Goal: Find specific page/section: Find specific page/section

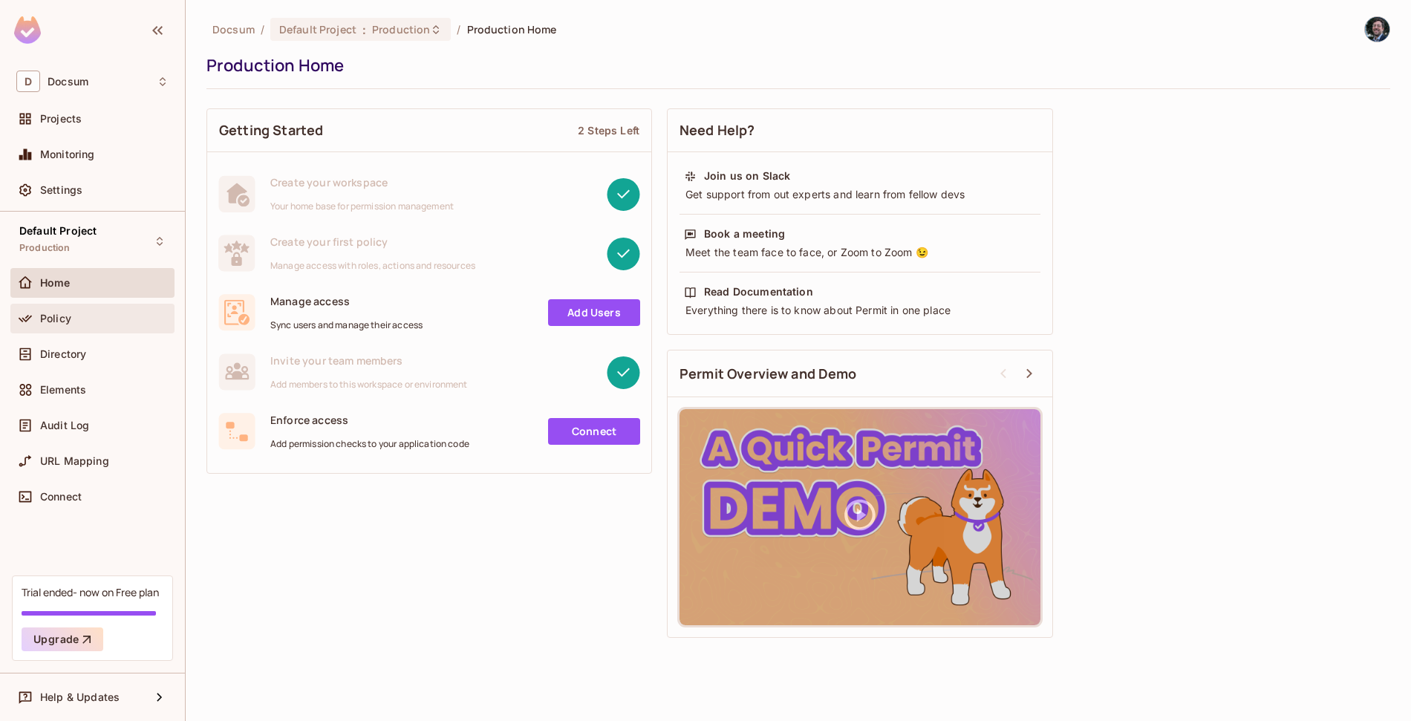
click at [82, 330] on div "Policy" at bounding box center [92, 319] width 164 height 30
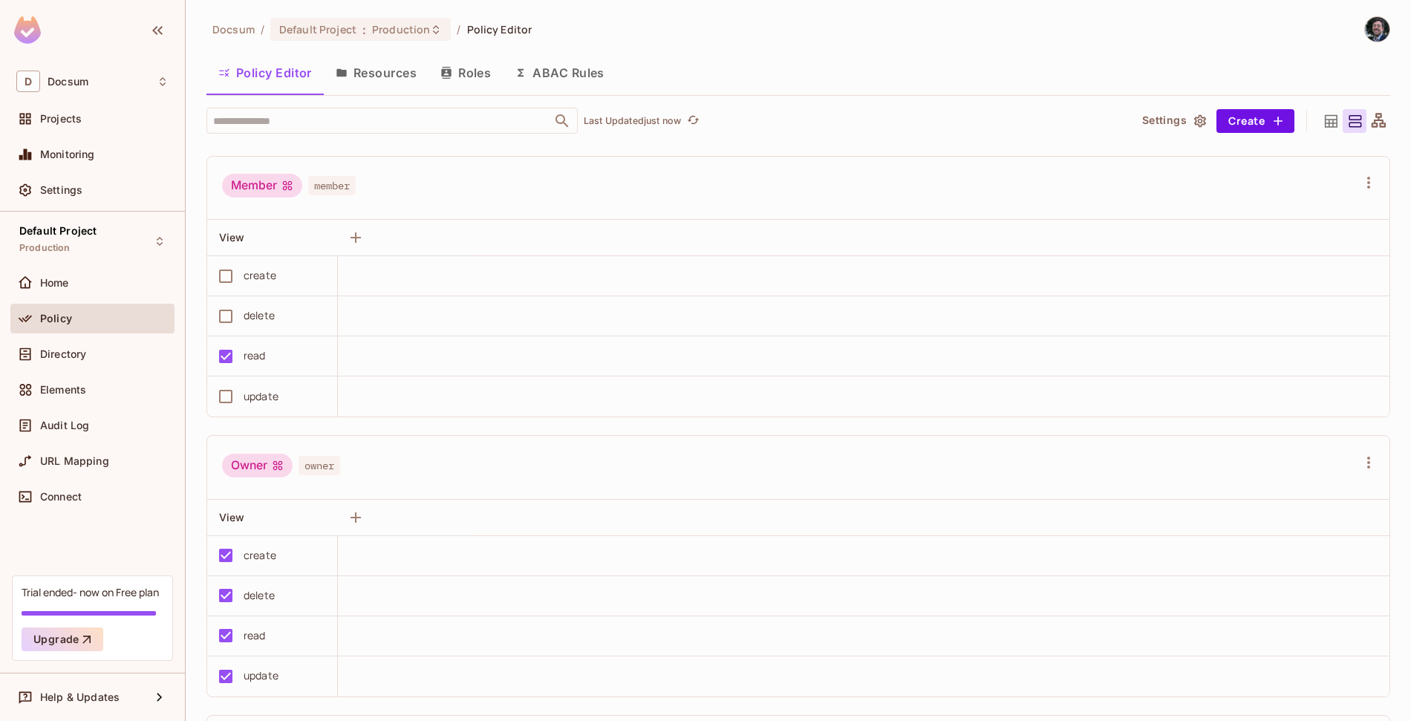
scroll to position [276, 0]
click at [434, 13] on div "Docsum / Default Project : Production / Policy Editor Policy Editor Resources R…" at bounding box center [798, 360] width 1225 height 721
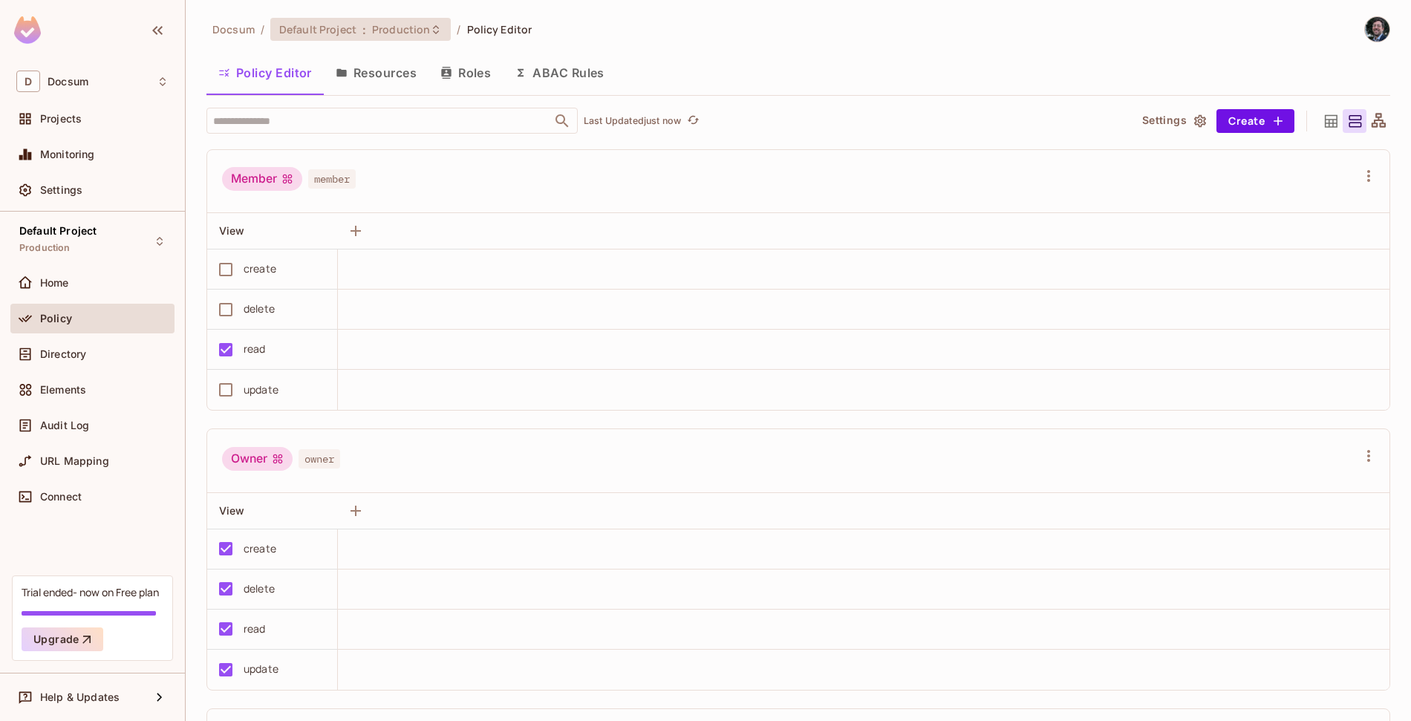
click at [434, 25] on icon at bounding box center [436, 30] width 12 height 12
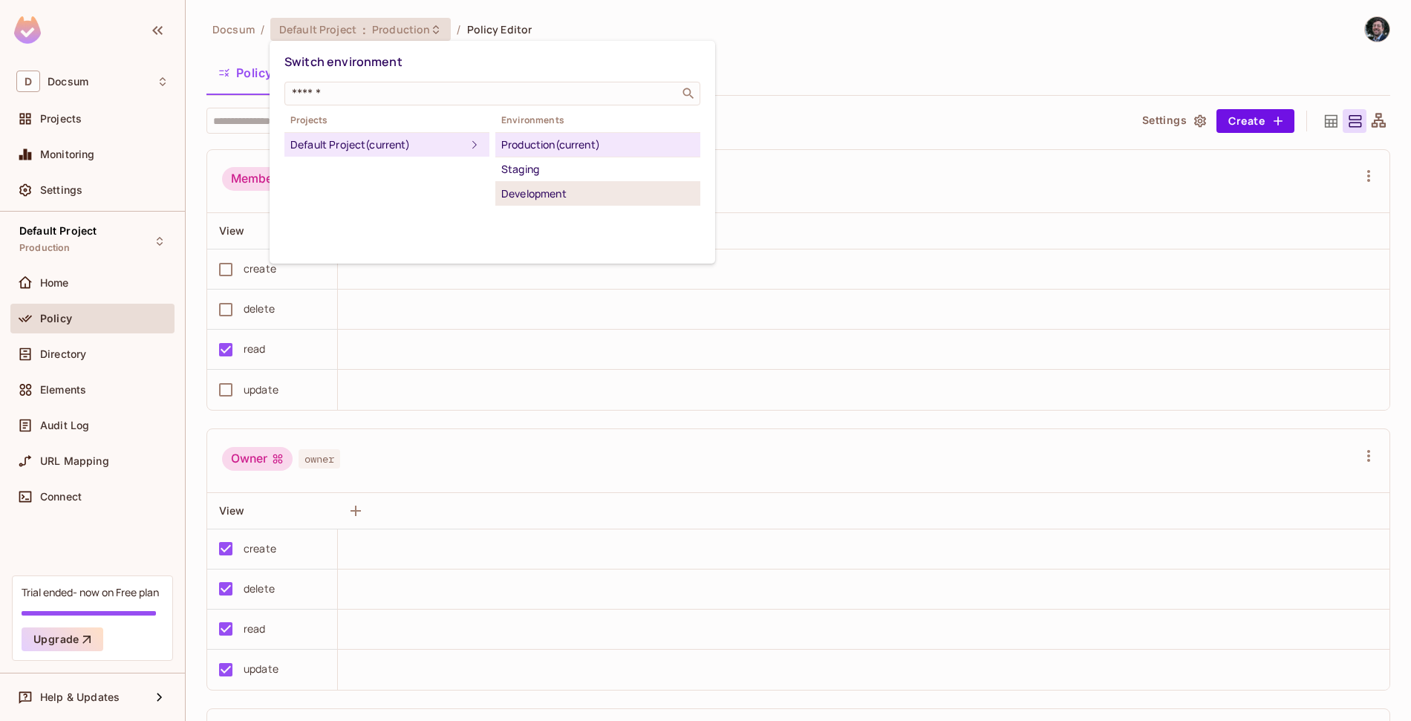
click at [538, 189] on div "Development" at bounding box center [597, 194] width 193 height 18
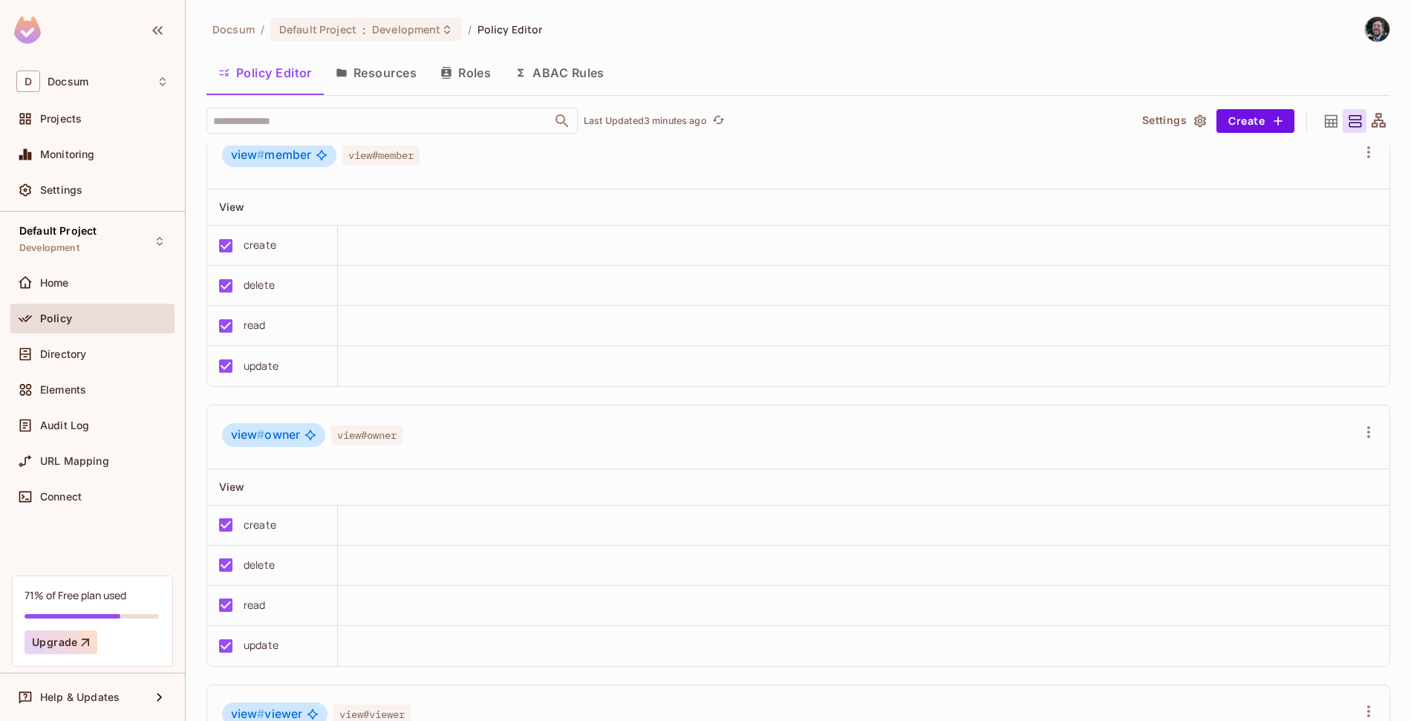
scroll to position [1430, 0]
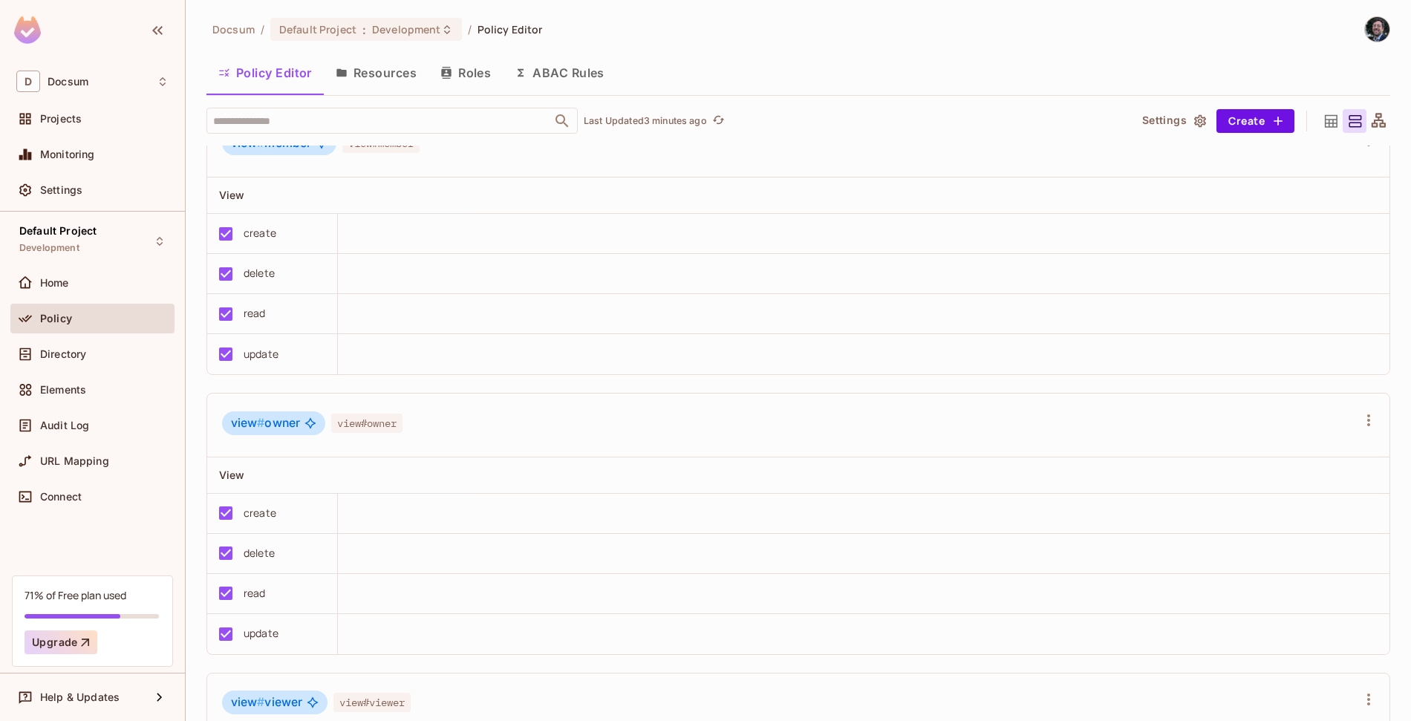
click at [1336, 123] on icon at bounding box center [1331, 121] width 19 height 19
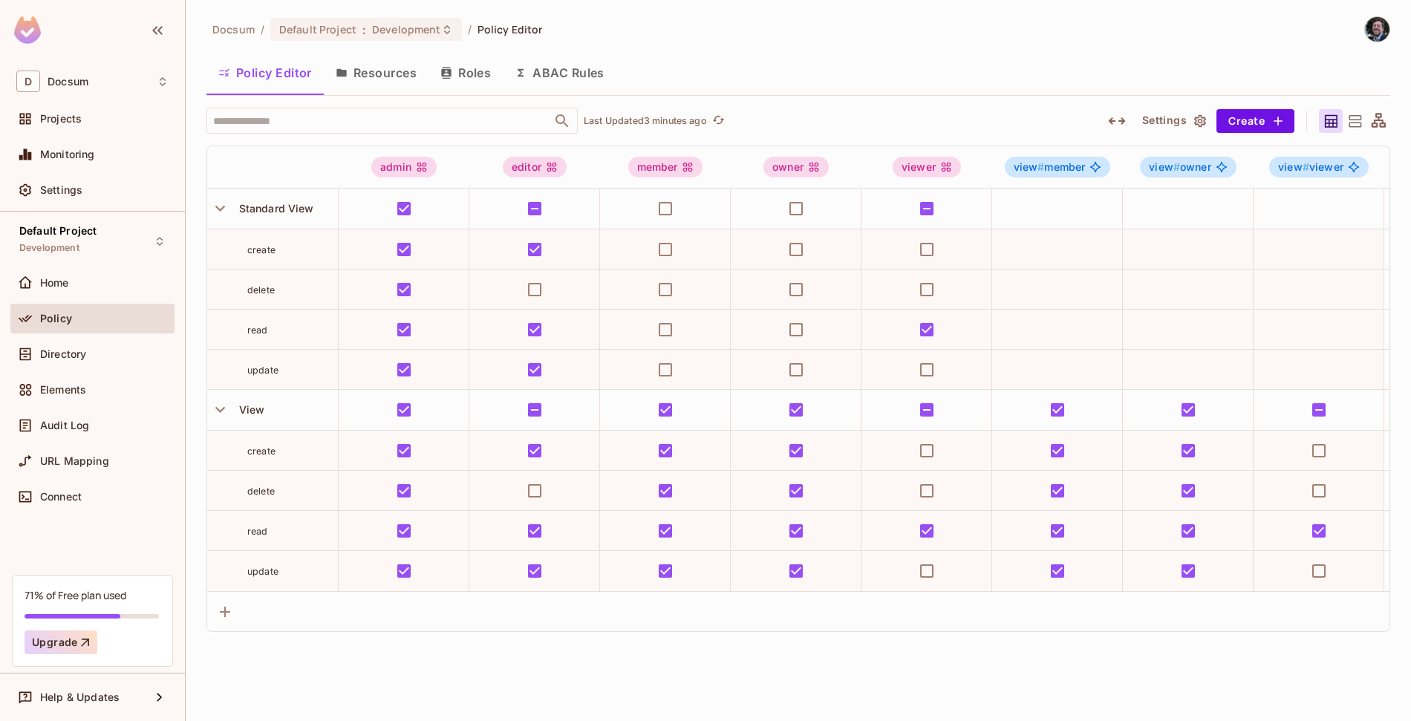
click at [1377, 123] on icon at bounding box center [1379, 120] width 14 height 14
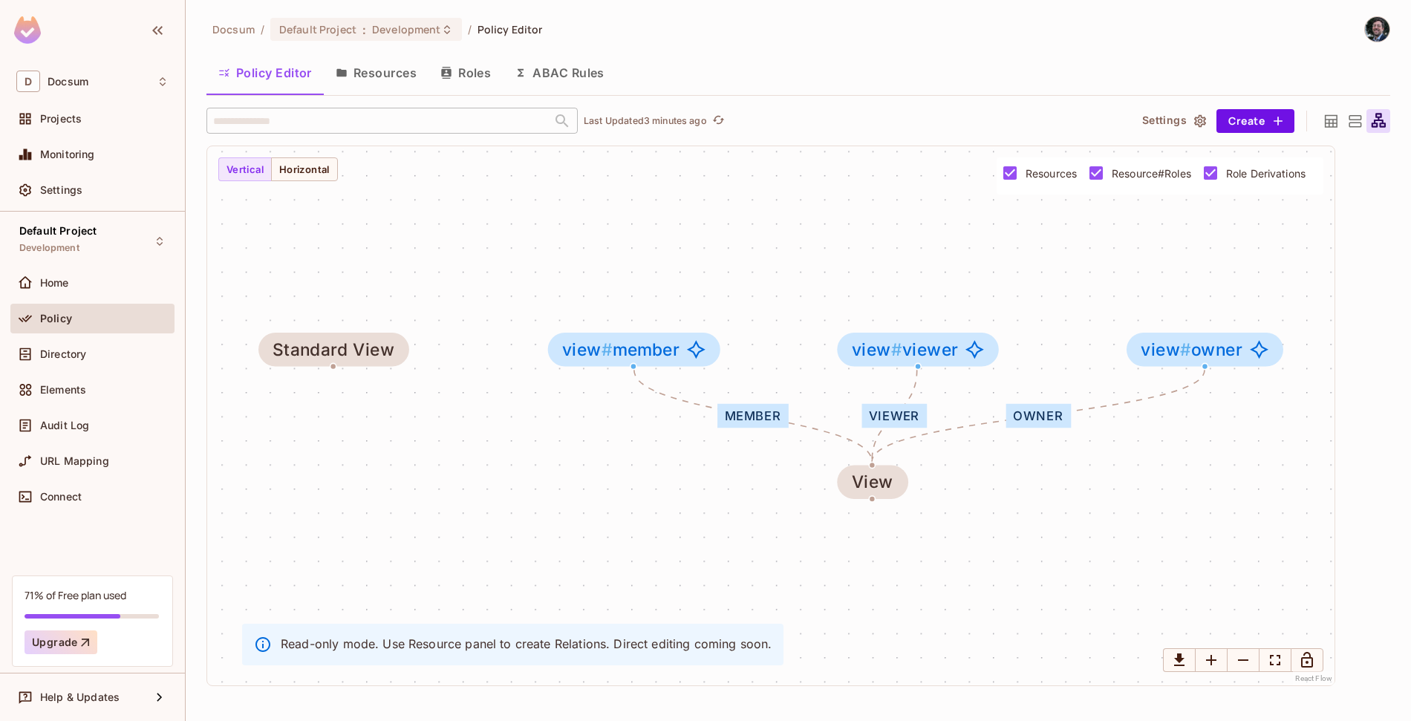
click at [1329, 120] on icon at bounding box center [1331, 120] width 13 height 13
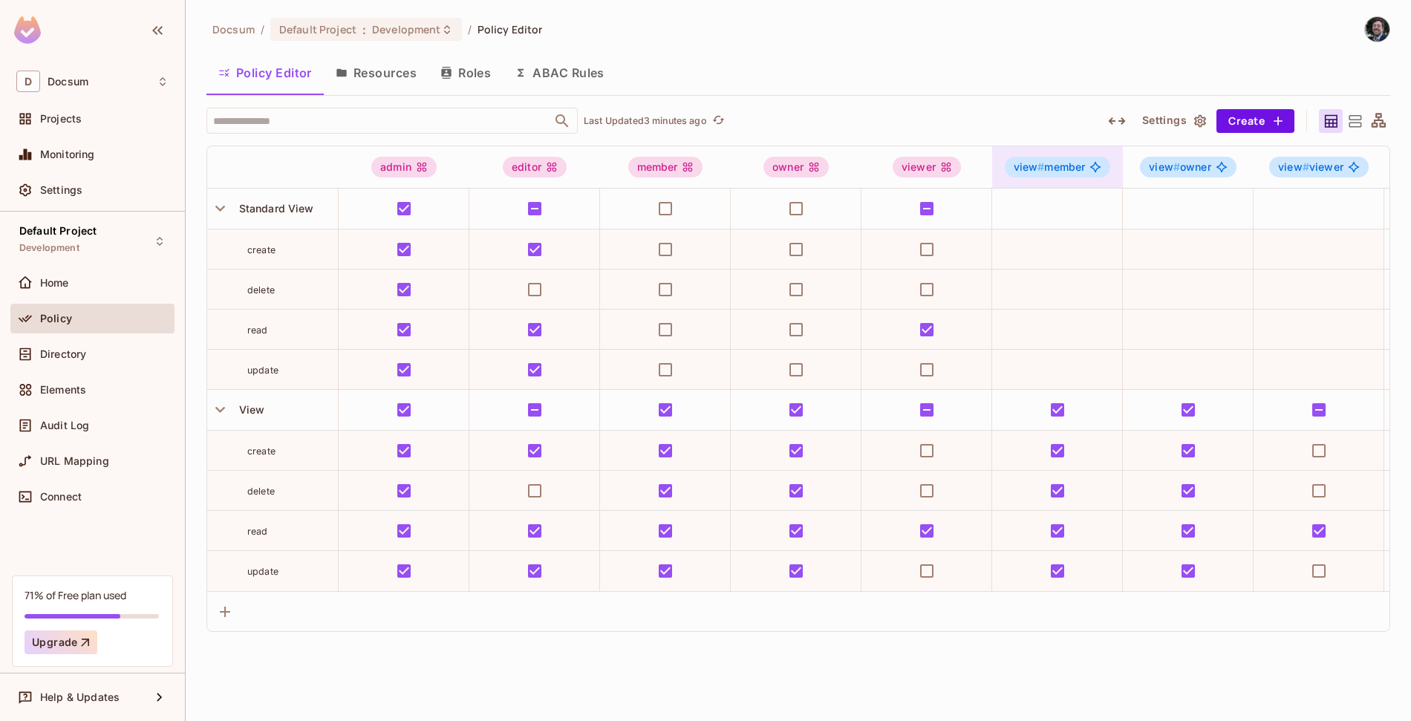
click at [1095, 167] on icon at bounding box center [1095, 167] width 12 height 12
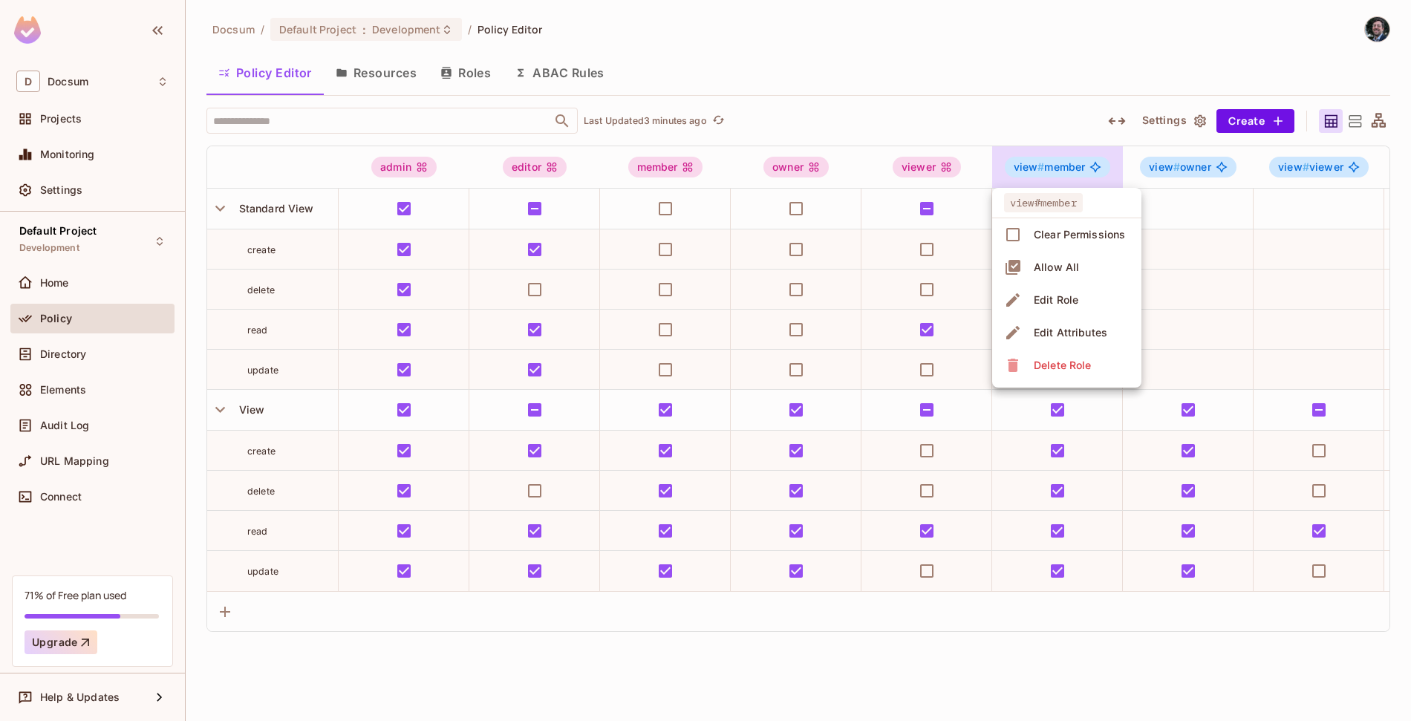
click at [1095, 167] on div at bounding box center [705, 360] width 1411 height 721
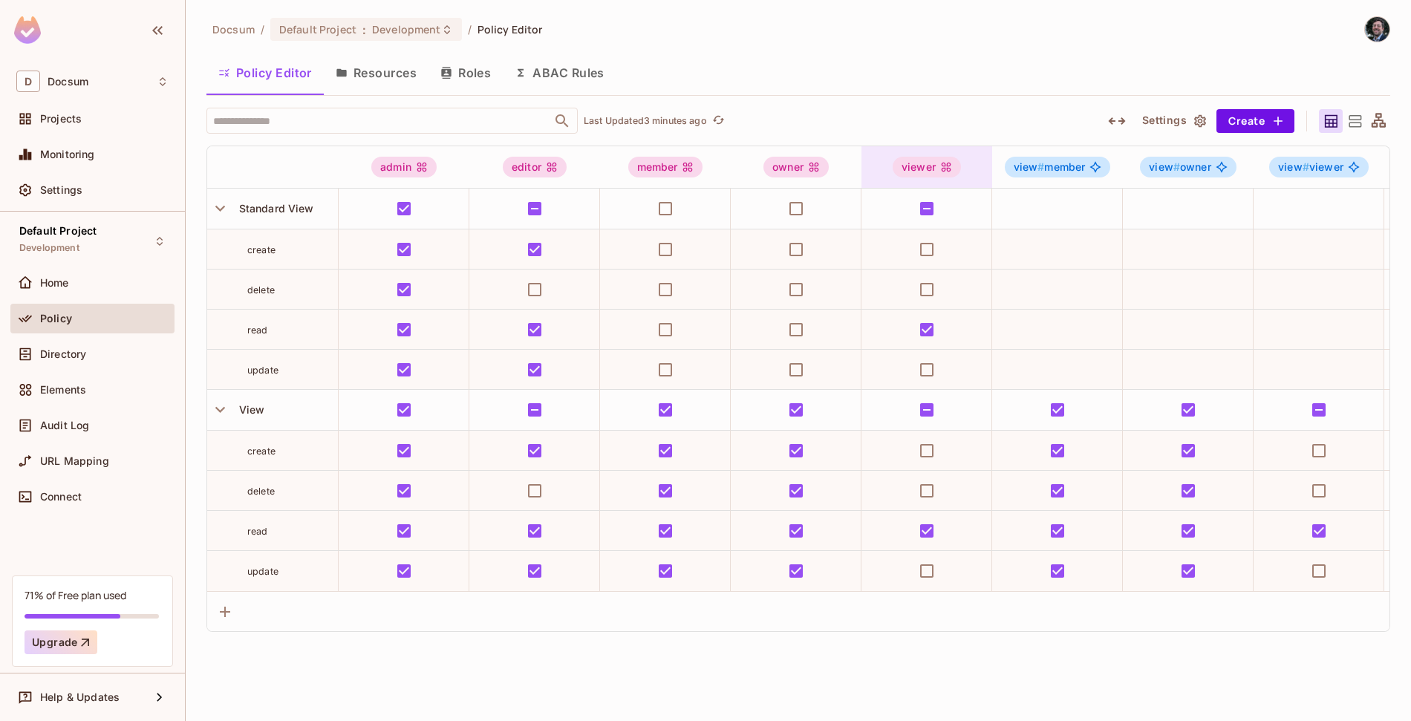
click at [963, 166] on div "viewer" at bounding box center [926, 167] width 131 height 21
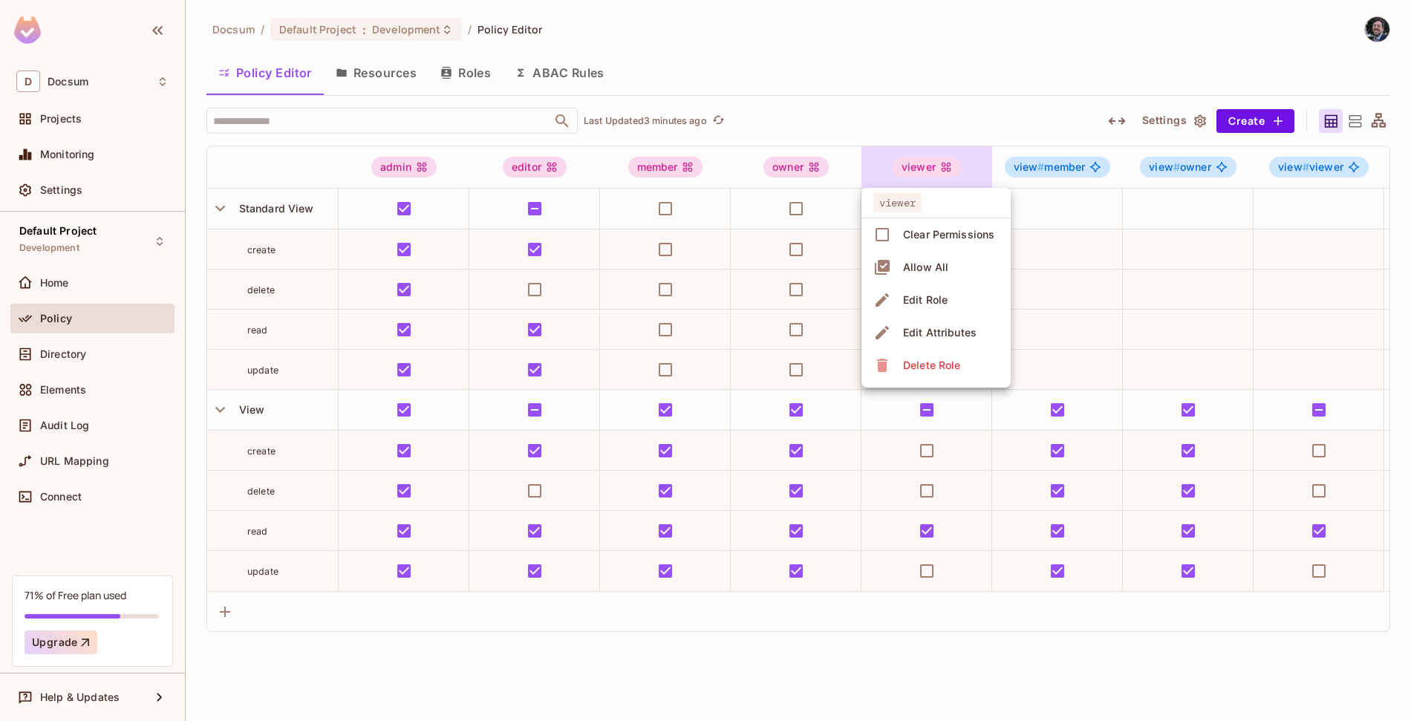
click at [968, 167] on div at bounding box center [705, 360] width 1411 height 721
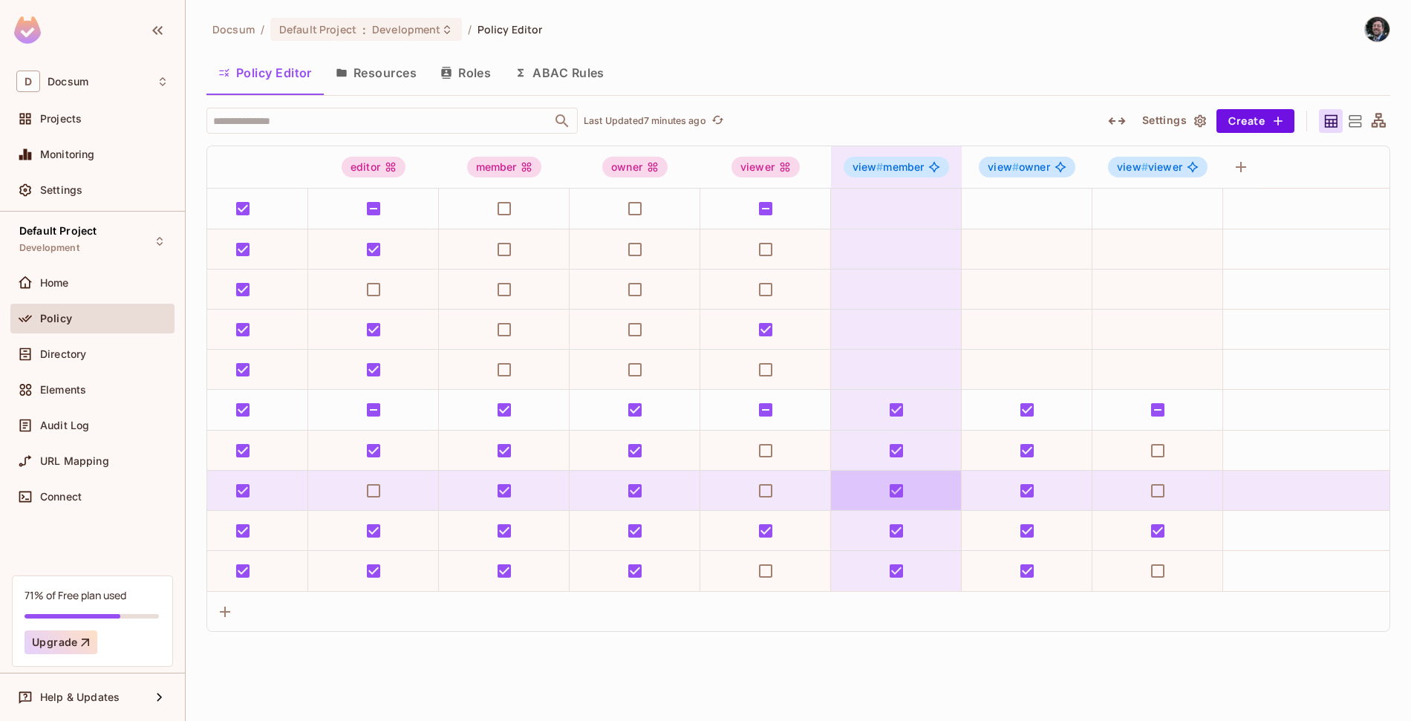
scroll to position [0, 0]
